Goal: Entertainment & Leisure: Consume media (video, audio)

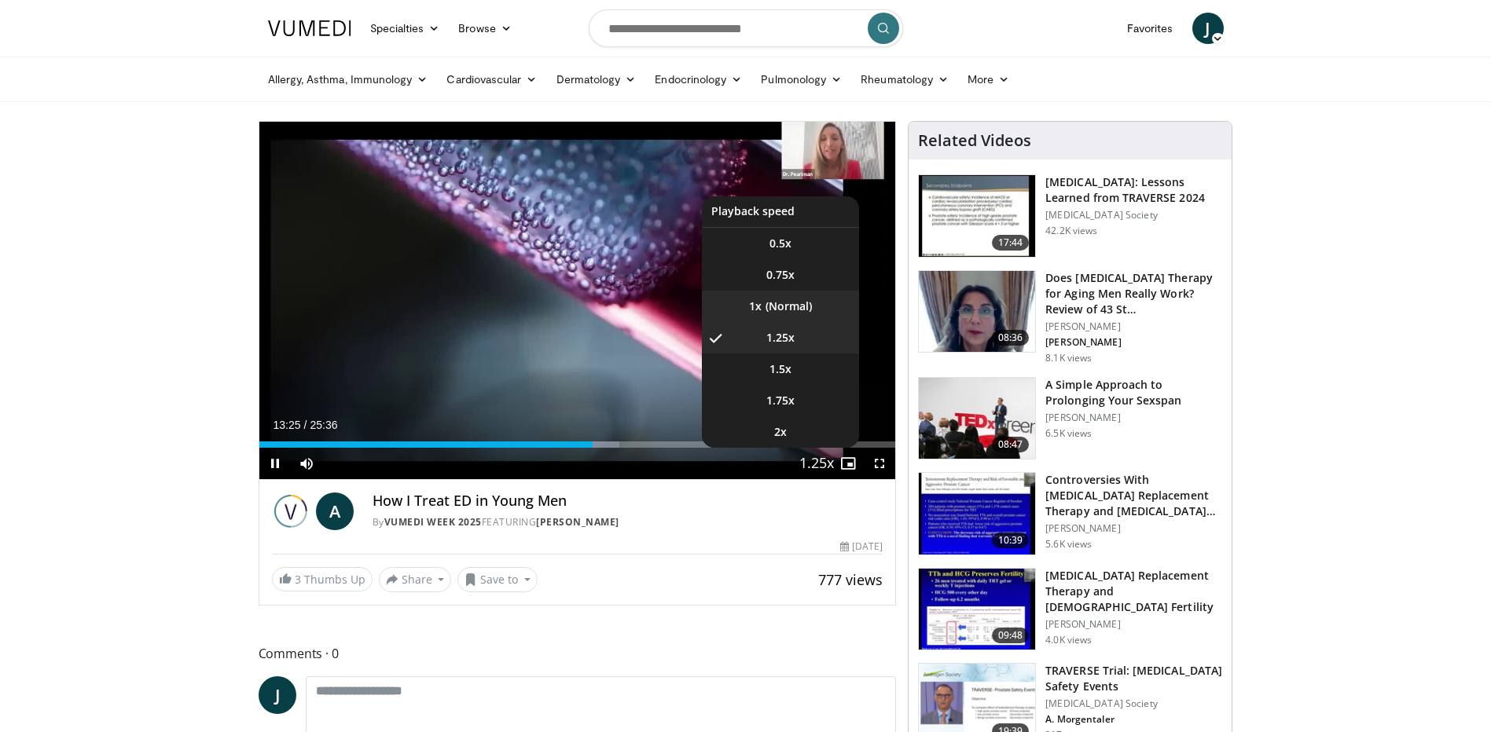
click at [776, 308] on li "1x" at bounding box center [780, 306] width 157 height 31
click at [776, 332] on span "1.25x" at bounding box center [780, 338] width 28 height 16
click at [775, 369] on span "1.5x" at bounding box center [780, 369] width 22 height 16
click at [784, 335] on span "1.25x" at bounding box center [780, 338] width 28 height 16
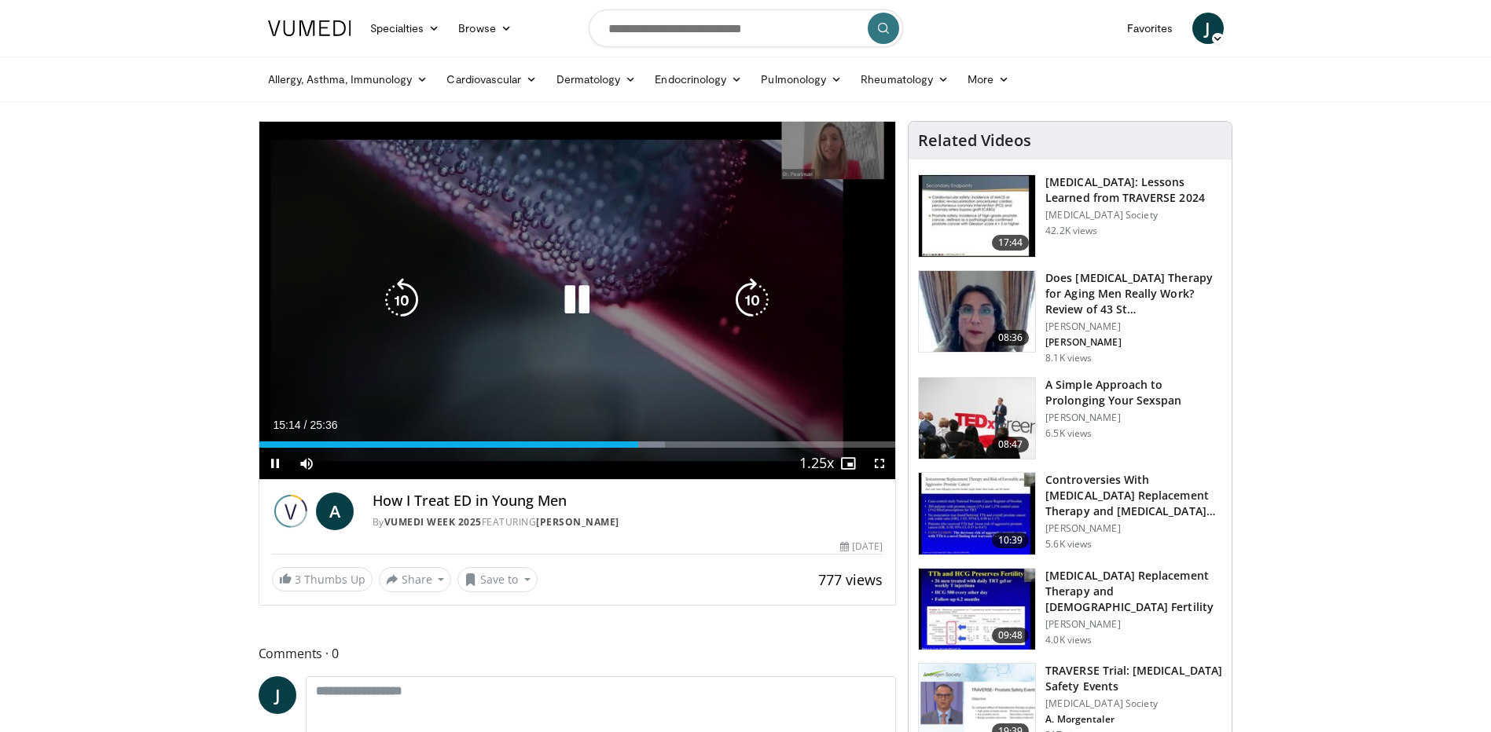
click at [584, 303] on icon "Video Player" at bounding box center [577, 300] width 44 height 44
